Goal: Find specific page/section: Find specific page/section

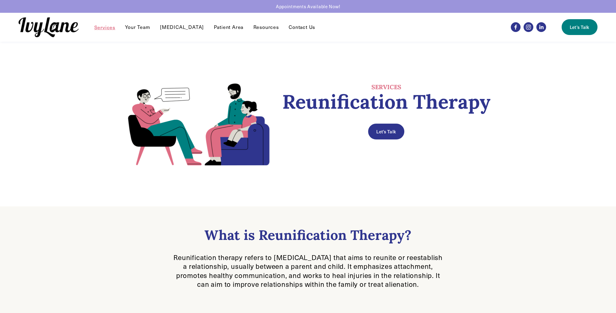
click at [144, 28] on link "Your Team" at bounding box center [137, 26] width 25 height 7
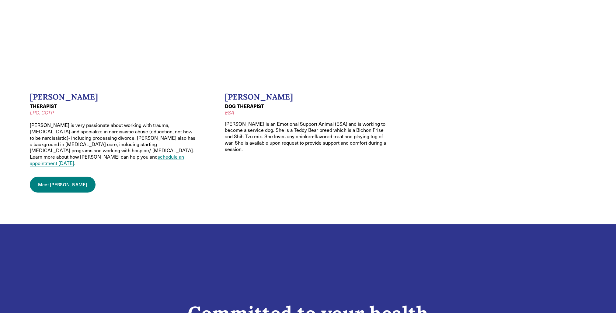
scroll to position [974, 0]
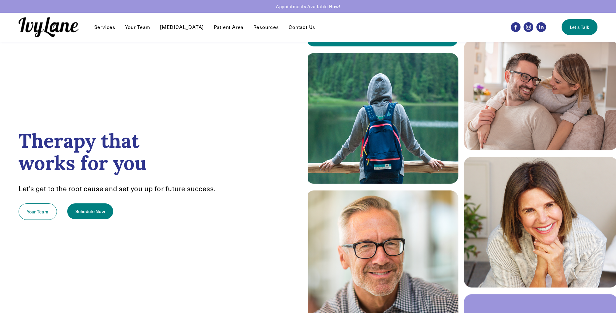
click at [143, 27] on link "Your Team" at bounding box center [137, 26] width 25 height 7
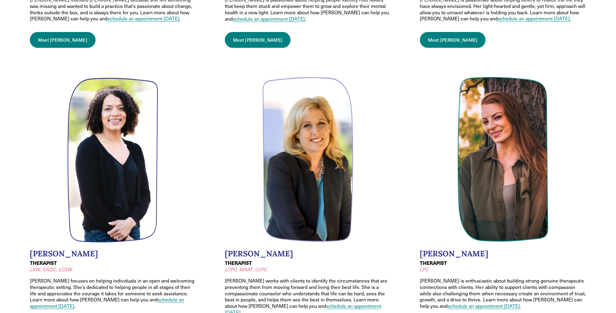
scroll to position [213, 0]
